Goal: Check status: Check status

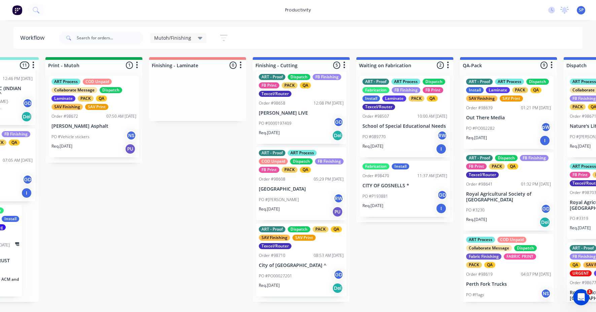
scroll to position [169, 0]
click at [288, 279] on p "PO #PO00027201" at bounding box center [275, 276] width 33 height 6
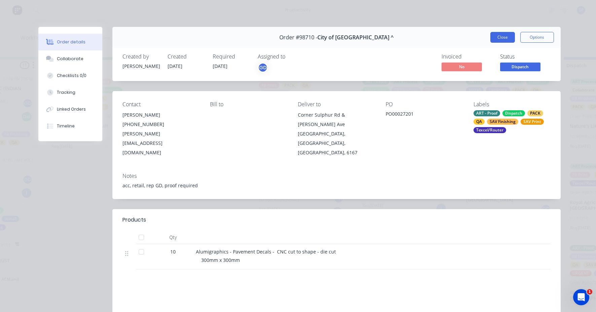
click at [499, 36] on button "Close" at bounding box center [502, 37] width 25 height 11
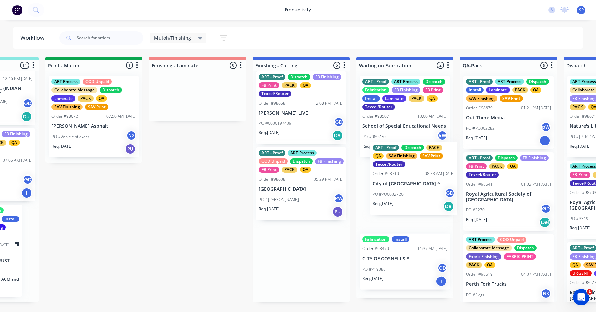
scroll to position [0, 0]
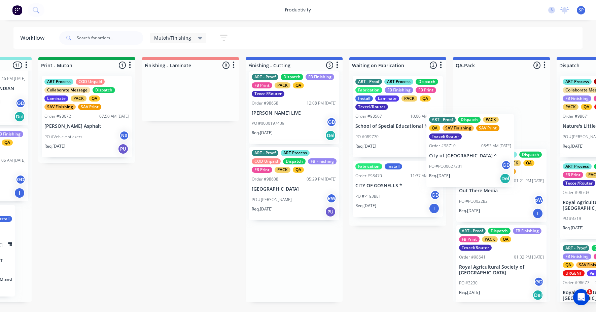
drag, startPoint x: 281, startPoint y: 288, endPoint x: 476, endPoint y: 167, distance: 230.0
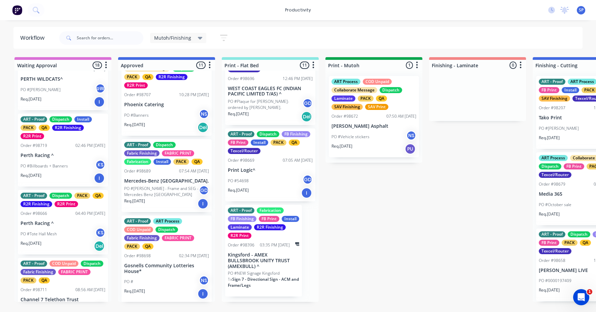
scroll to position [639, 0]
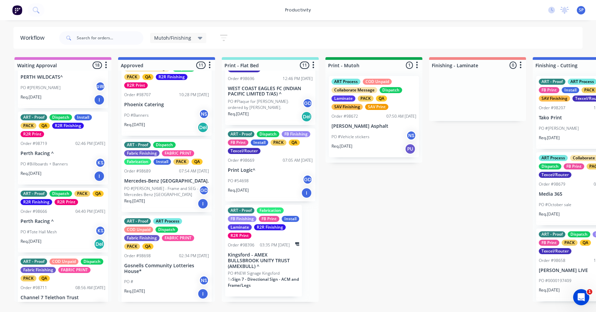
click at [55, 94] on div "PO #[PERSON_NAME]" at bounding box center [63, 87] width 85 height 13
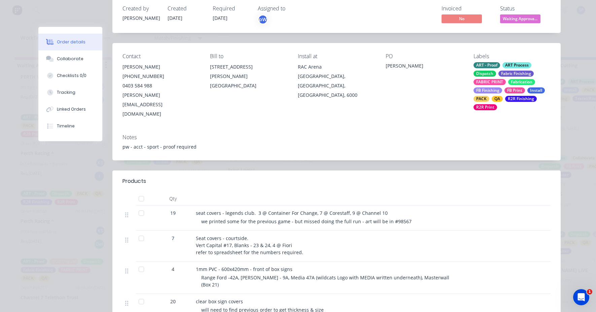
scroll to position [0, 0]
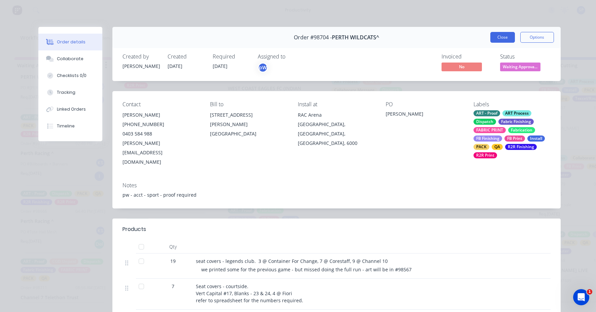
click at [503, 39] on button "Close" at bounding box center [502, 37] width 25 height 11
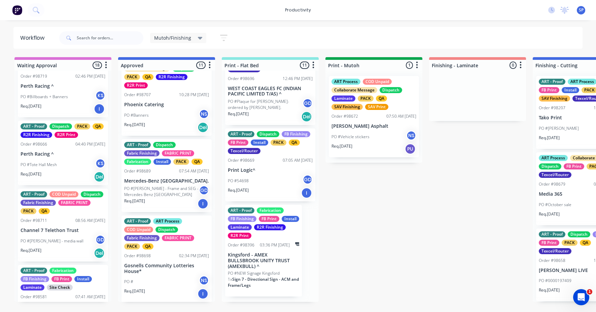
scroll to position [740, 0]
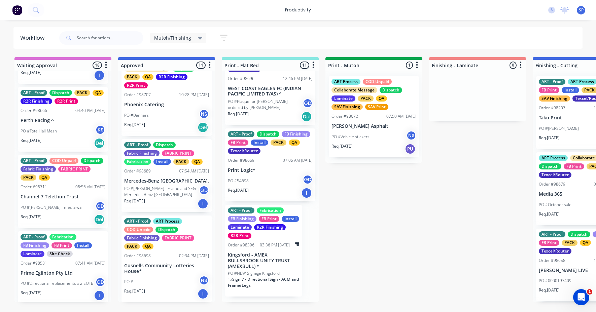
click at [50, 134] on p "PO #Tote Hall Mesh" at bounding box center [39, 131] width 36 height 6
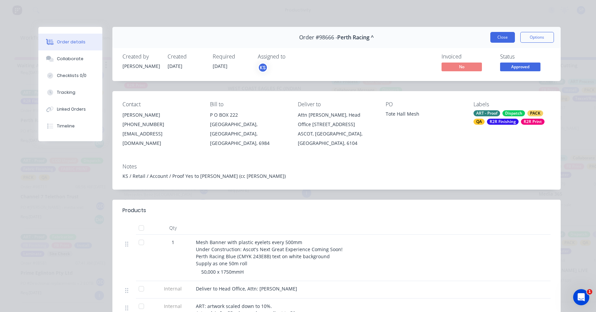
click at [491, 39] on button "Close" at bounding box center [502, 37] width 25 height 11
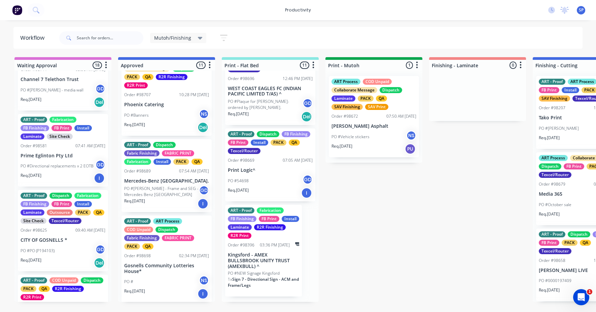
scroll to position [908, 0]
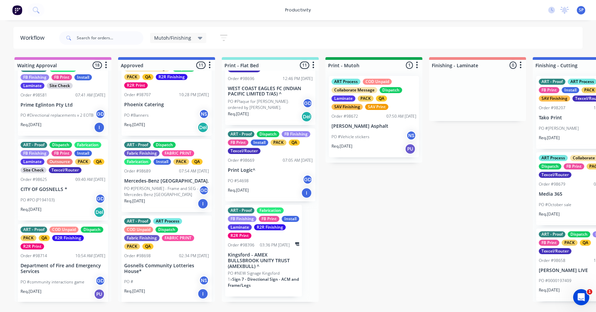
click at [44, 207] on div "PO #PO (P194103) GD" at bounding box center [63, 200] width 85 height 13
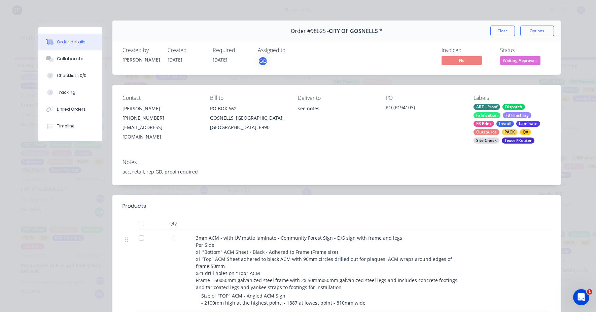
scroll to position [0, 0]
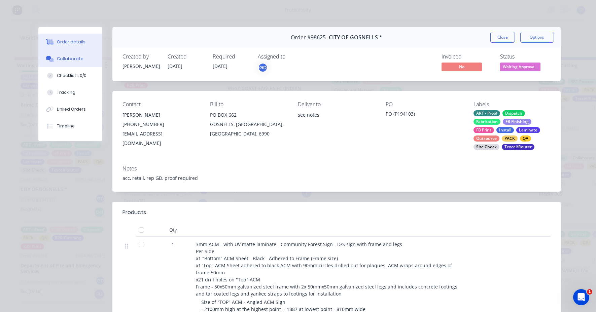
click at [70, 59] on div "Collaborate" at bounding box center [70, 59] width 27 height 6
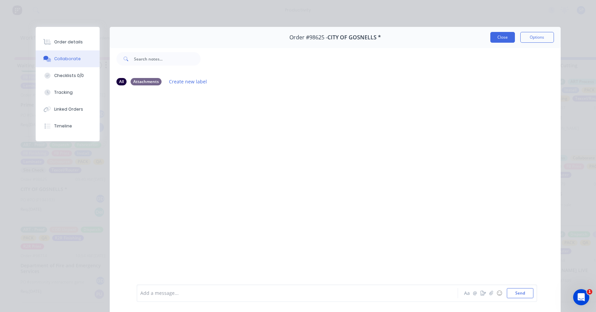
click at [504, 36] on button "Close" at bounding box center [502, 37] width 25 height 11
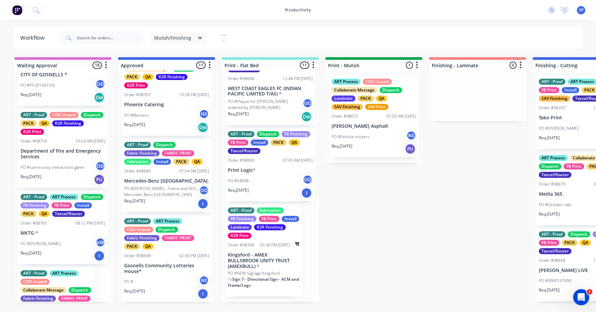
scroll to position [1021, 0]
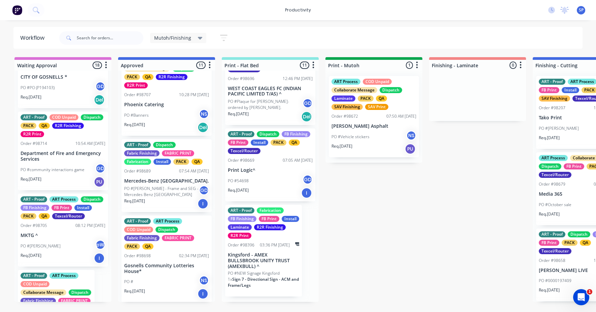
click at [155, 269] on p "Gosnells Community Lotteries House*" at bounding box center [166, 268] width 85 height 11
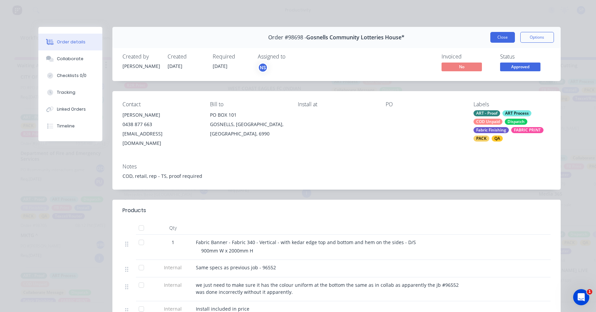
click at [496, 33] on button "Close" at bounding box center [502, 37] width 25 height 11
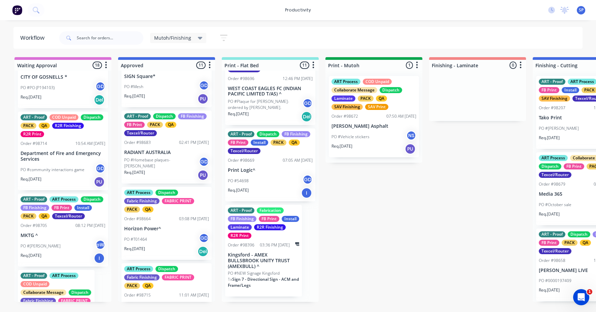
scroll to position [108, 0]
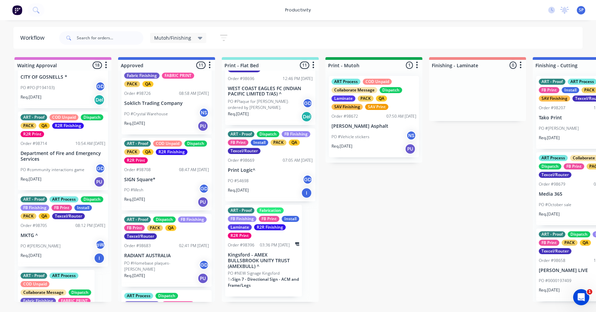
click at [161, 272] on div "PO #Homebase plaques- [PERSON_NAME] GD" at bounding box center [166, 266] width 85 height 13
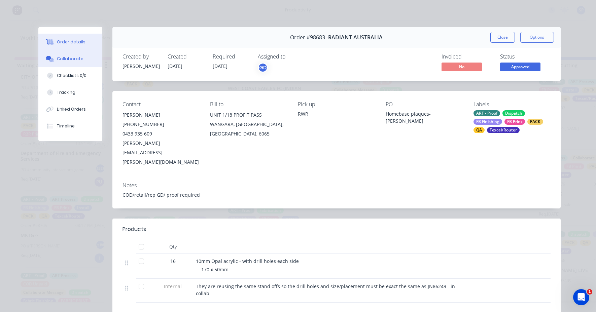
click at [70, 60] on div "Collaborate" at bounding box center [70, 59] width 27 height 6
